Goal: Navigation & Orientation: Go to known website

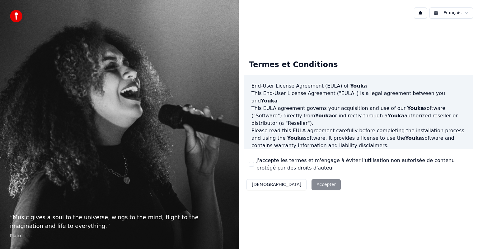
click at [289, 186] on div "Décliner Accepter" at bounding box center [293, 185] width 99 height 16
click at [287, 185] on div "Décliner Accepter" at bounding box center [293, 185] width 99 height 16
click at [286, 182] on div "Décliner Accepter" at bounding box center [293, 185] width 99 height 16
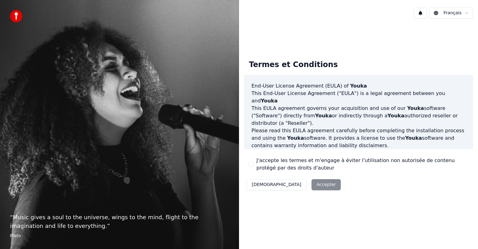
click at [260, 186] on button "[DEMOGRAPHIC_DATA]" at bounding box center [276, 184] width 60 height 11
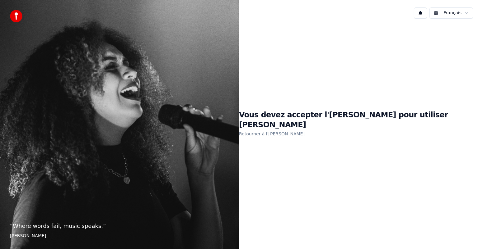
click at [304, 129] on link "Retourner à l'[PERSON_NAME]" at bounding box center [272, 134] width 66 height 10
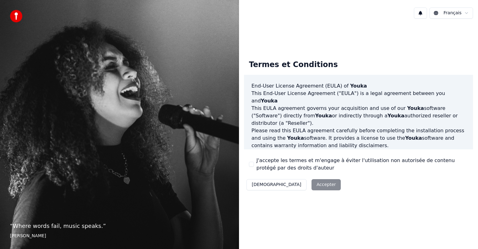
click at [286, 184] on div "Décliner Accepter" at bounding box center [293, 185] width 99 height 16
click at [260, 184] on button "[DEMOGRAPHIC_DATA]" at bounding box center [276, 184] width 60 height 11
